Goal: Task Accomplishment & Management: Complete application form

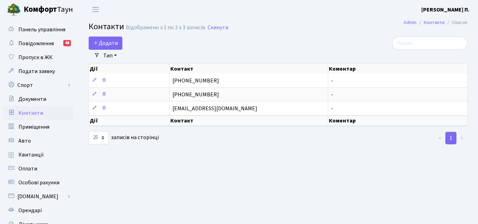
select select "25"
click at [38, 59] on span "Пропуск в ЖК" at bounding box center [35, 57] width 34 height 8
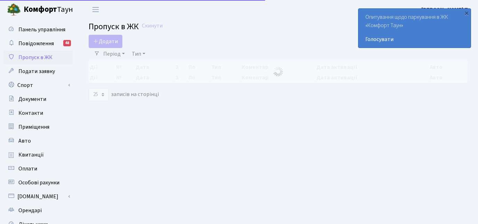
select select "25"
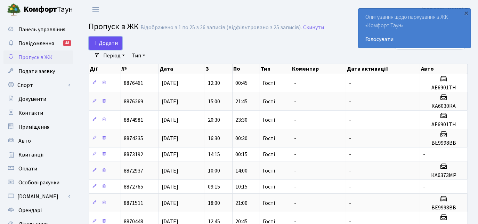
click at [112, 40] on span "Додати" at bounding box center [105, 43] width 25 height 8
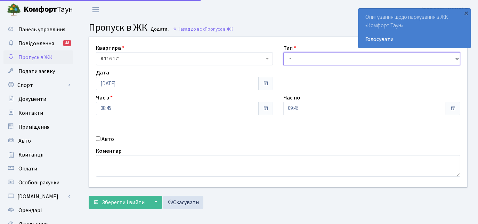
click at [289, 57] on select "- Доставка Таксі Гості Сервіс" at bounding box center [371, 58] width 177 height 13
select select "3"
click at [283, 52] on select "- Доставка Таксі Гості Сервіс" at bounding box center [371, 58] width 177 height 13
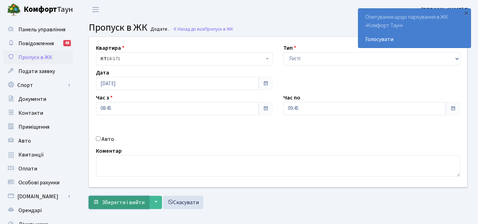
click at [111, 206] on button "Зберегти і вийти" at bounding box center [119, 202] width 60 height 13
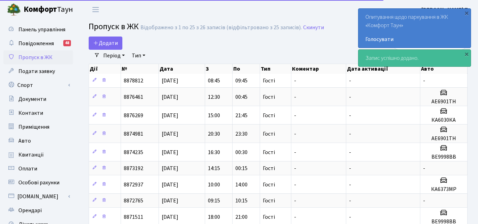
select select "25"
